Goal: Transaction & Acquisition: Obtain resource

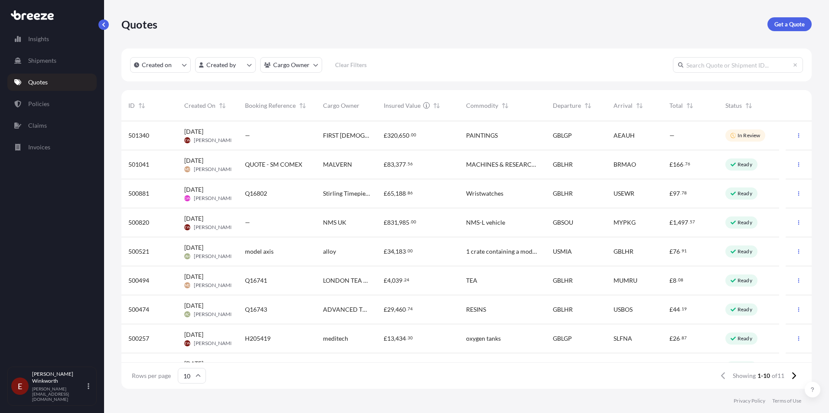
scroll to position [266, 683]
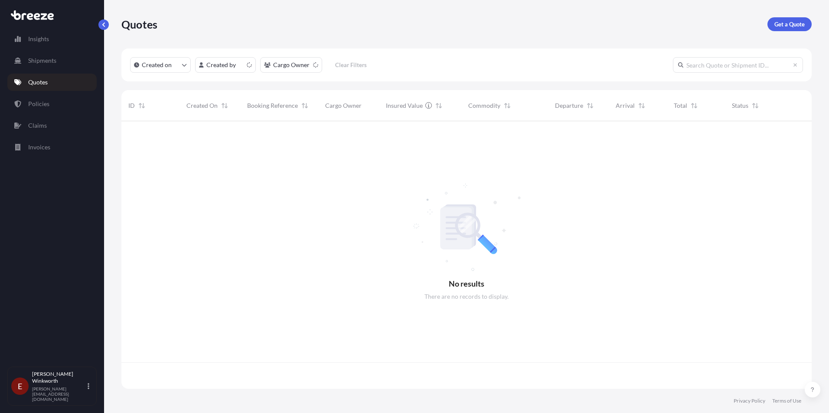
scroll to position [266, 683]
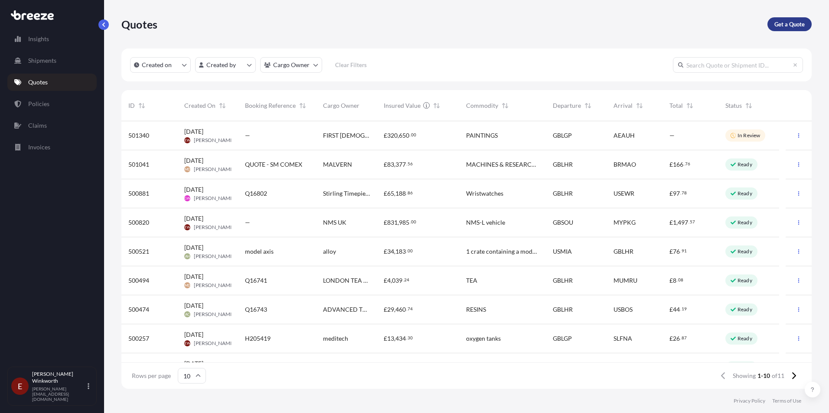
click at [781, 22] on p "Get a Quote" at bounding box center [789, 24] width 30 height 9
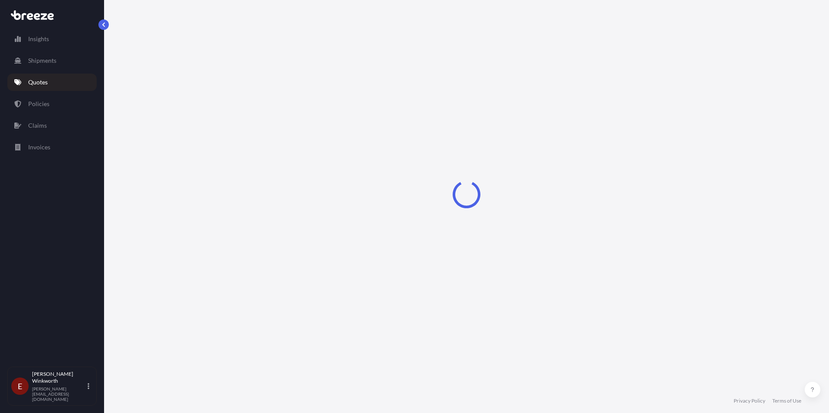
select select "Sea"
select select "1"
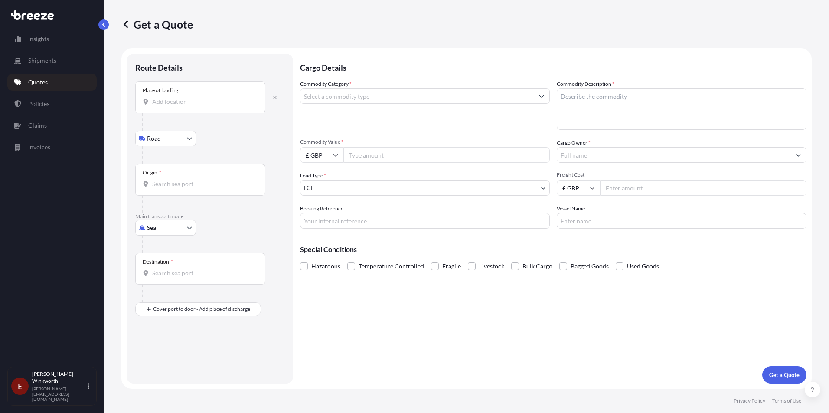
click at [159, 102] on input "Place of loading" at bounding box center [203, 102] width 102 height 9
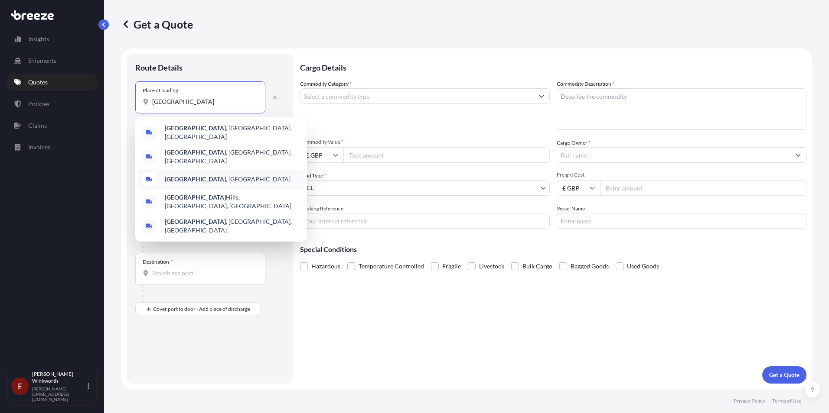
click at [182, 176] on b "Rochester" at bounding box center [195, 179] width 61 height 7
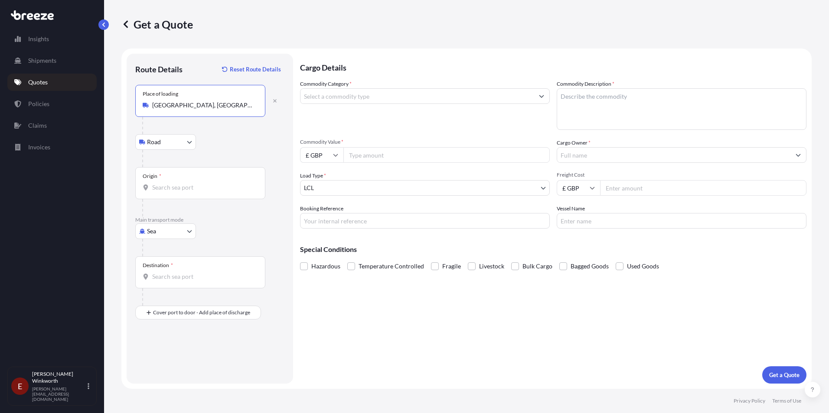
type input "Rochester, UK"
click at [160, 186] on input "Origin *" at bounding box center [203, 187] width 102 height 9
click at [171, 186] on input "Origin * Please select an origin" at bounding box center [203, 187] width 102 height 9
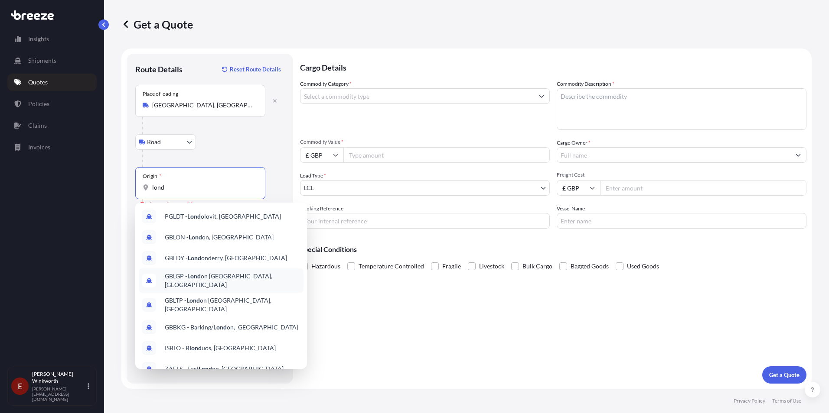
click at [224, 279] on span "GBLGP - Lond on Gateway Port, United Kingdom" at bounding box center [232, 280] width 135 height 17
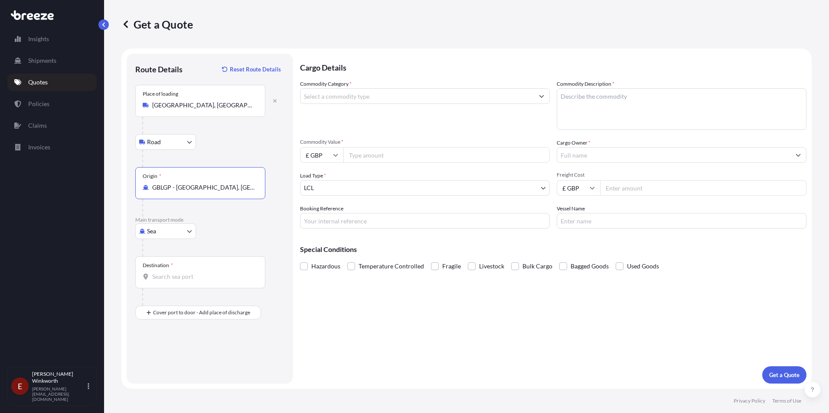
type input "GBLGP - London Gateway Port, United Kingdom"
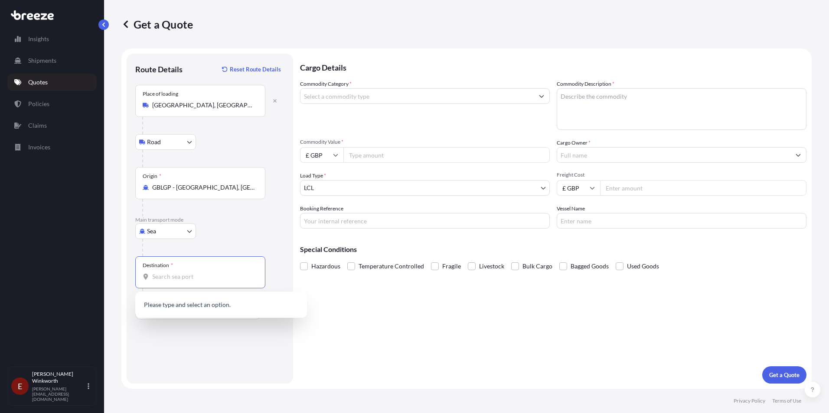
click at [164, 277] on input "Destination *" at bounding box center [203, 277] width 102 height 9
drag, startPoint x: 199, startPoint y: 279, endPoint x: 146, endPoint y: 280, distance: 53.3
click at [146, 280] on div "bangalore" at bounding box center [200, 277] width 115 height 9
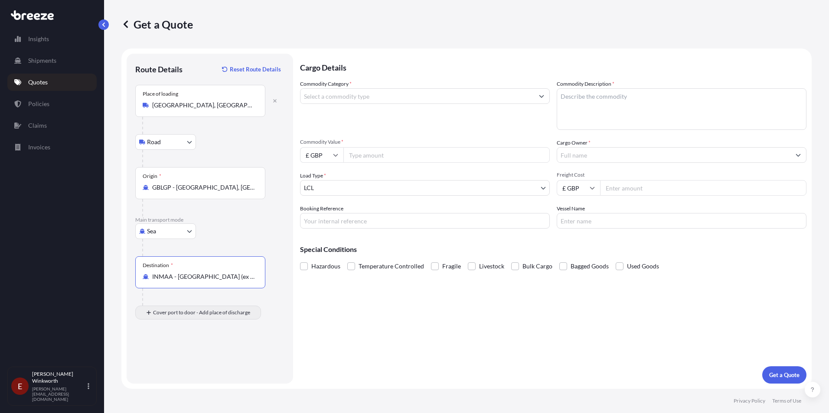
type input "INMAA - Chennai (ex Madras), India"
click at [160, 361] on input "Place of Discharge" at bounding box center [203, 359] width 102 height 9
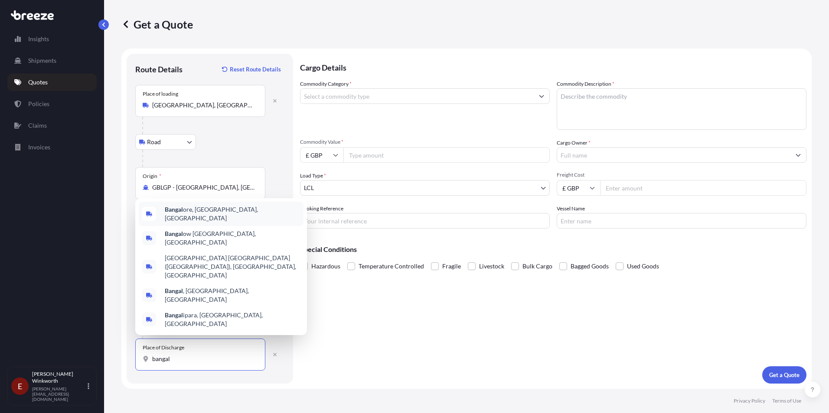
click at [219, 223] on span "Bangal ore, Karnataka, India" at bounding box center [232, 213] width 135 height 17
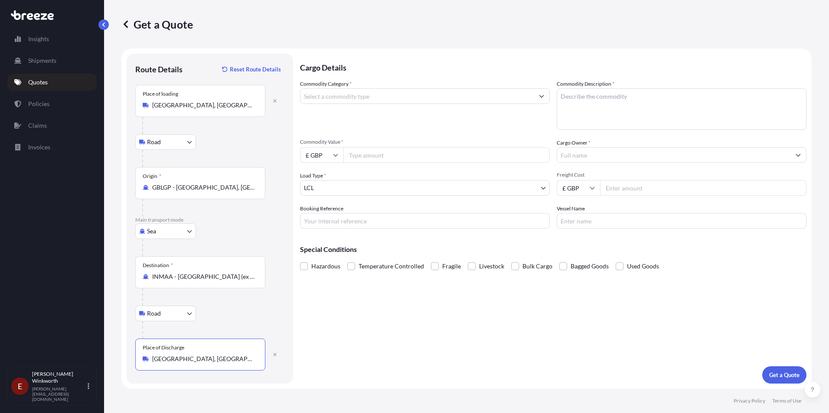
type input "Bangalore, Karnataka, India"
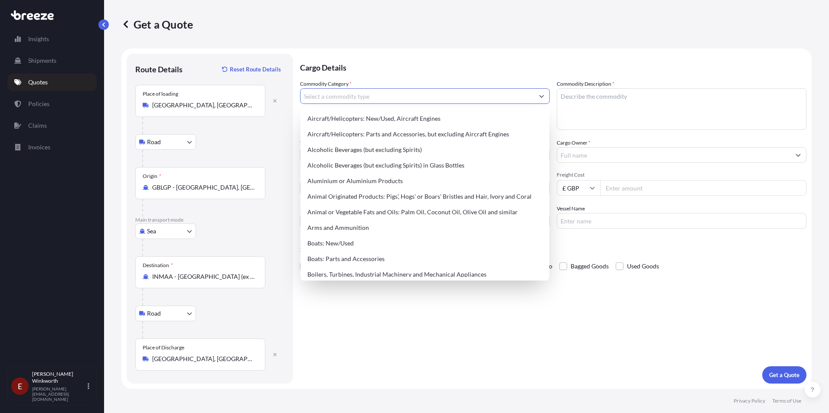
click at [374, 98] on input "Commodity Category *" at bounding box center [416, 96] width 233 height 16
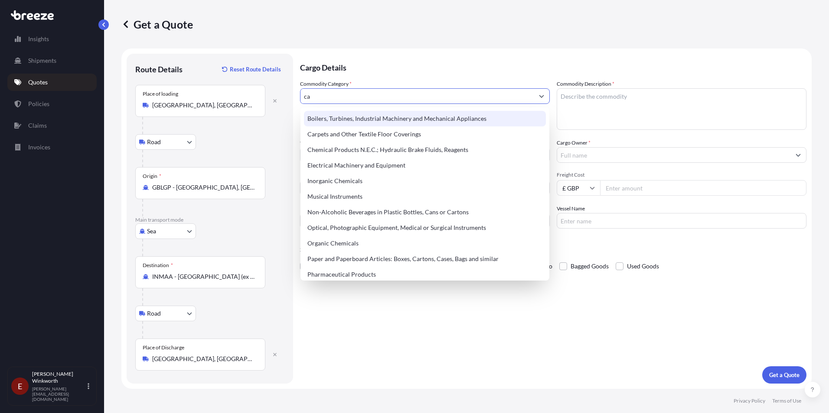
click at [323, 95] on input "ca" at bounding box center [416, 96] width 233 height 16
type input "c"
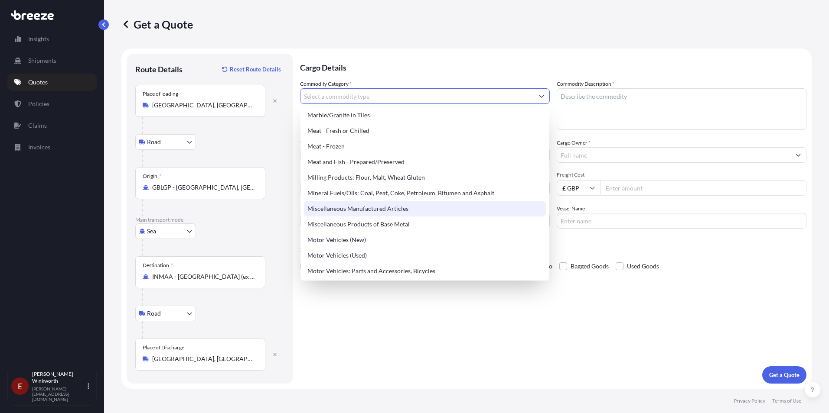
scroll to position [1170, 0]
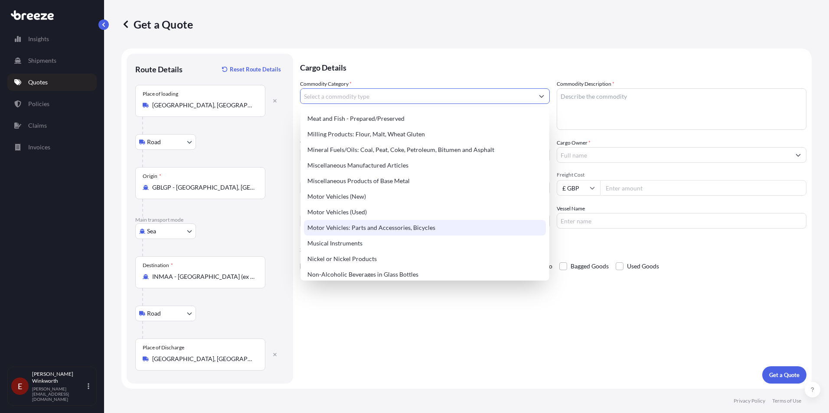
click at [397, 229] on div "Motor Vehicles: Parts and Accessories, Bicycles" at bounding box center [425, 228] width 242 height 16
type input "Motor Vehicles: Parts and Accessories, Bicycles"
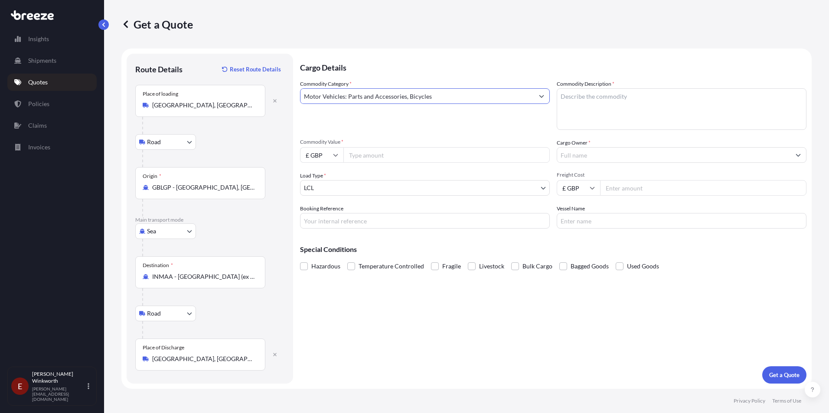
click at [561, 98] on textarea "Commodity Description *" at bounding box center [681, 109] width 250 height 42
type textarea "car seals"
click at [360, 156] on input "Commodity Value *" at bounding box center [446, 155] width 206 height 16
click at [358, 155] on input "Commodity Value *" at bounding box center [446, 155] width 206 height 16
type input "46765"
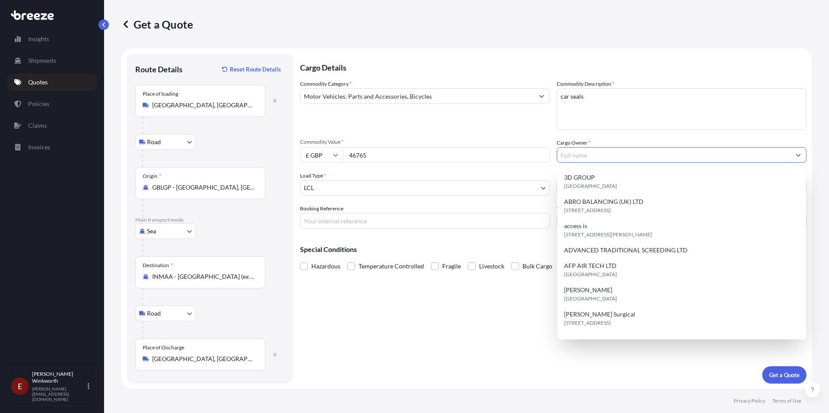
click at [569, 158] on input "Cargo Owner *" at bounding box center [673, 155] width 233 height 16
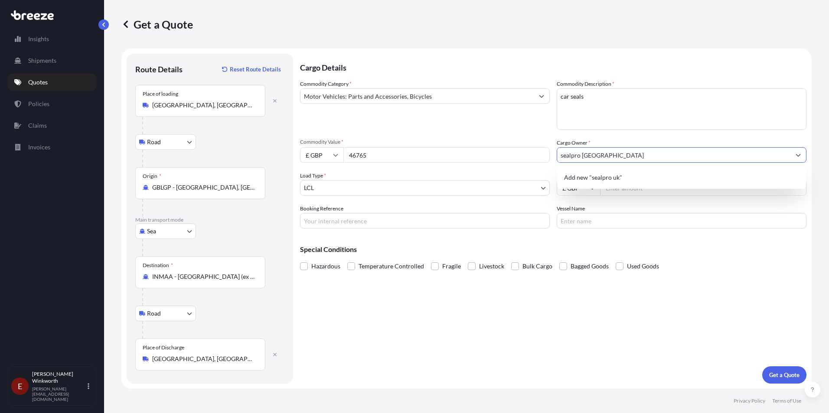
type input "sealpro uk"
click at [613, 191] on input "Freight Cost" at bounding box center [703, 188] width 206 height 16
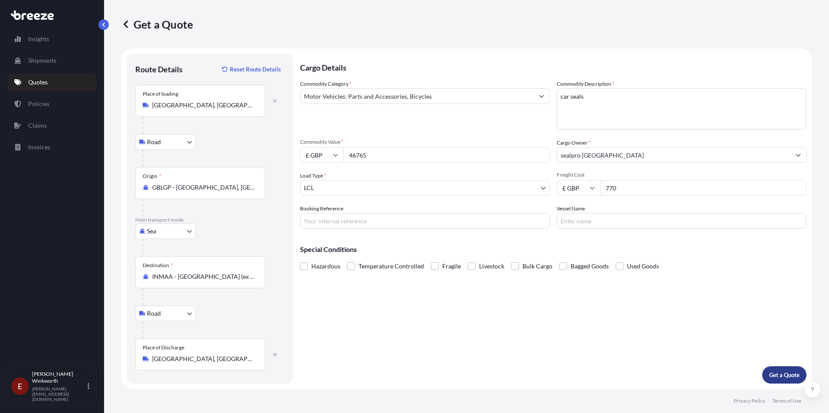
type input "770"
click at [783, 377] on p "Get a Quote" at bounding box center [784, 375] width 30 height 9
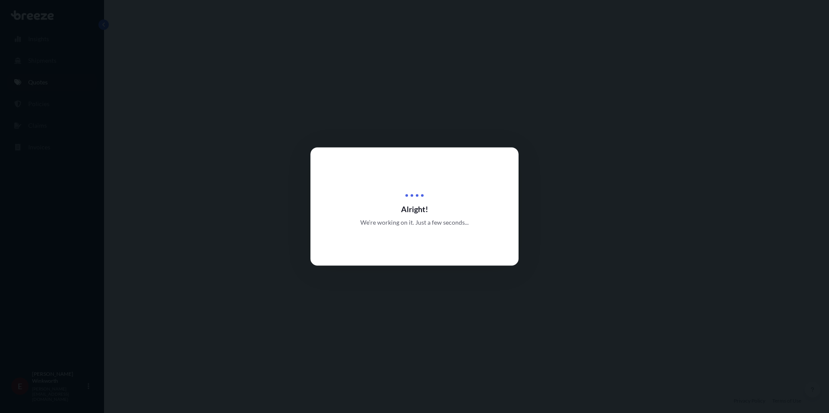
select select "Road"
select select "Sea"
select select "Road"
select select "1"
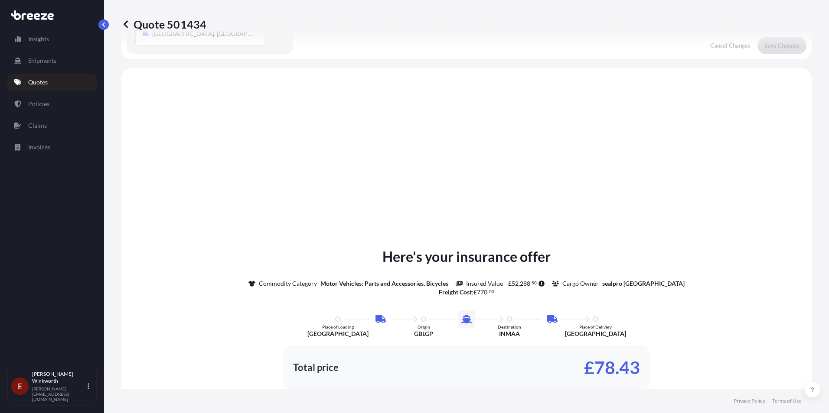
scroll to position [347, 0]
